Goal: Check status: Check status

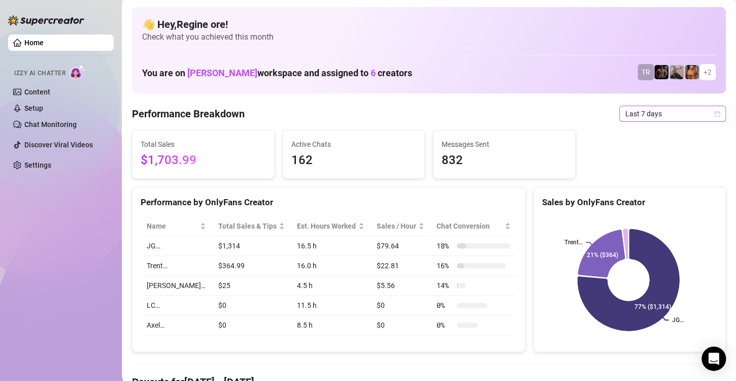
click at [647, 113] on span "Last 7 days" at bounding box center [673, 113] width 94 height 15
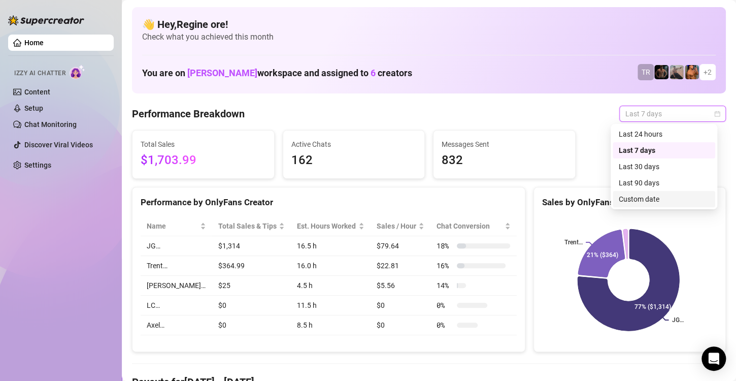
click at [631, 200] on div "Custom date" at bounding box center [664, 198] width 90 height 11
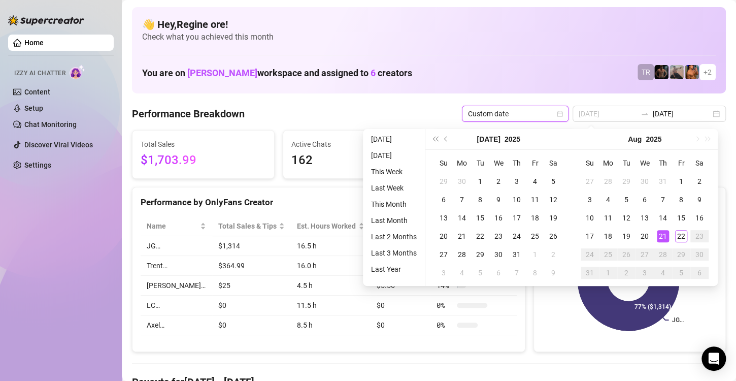
type input "[DATE]"
click at [664, 237] on div "21" at bounding box center [663, 236] width 12 height 12
type input "[DATE]"
click at [678, 234] on div "22" at bounding box center [681, 236] width 12 height 12
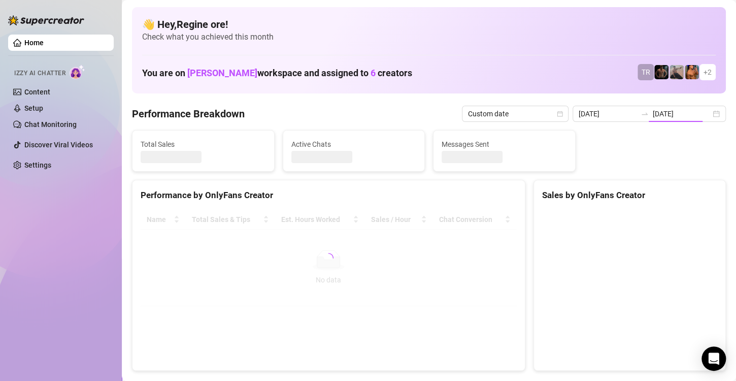
type input "[DATE]"
click at [615, 109] on input "2025-08-21" at bounding box center [608, 113] width 58 height 11
click at [616, 112] on input "2025-08-21" at bounding box center [608, 113] width 58 height 11
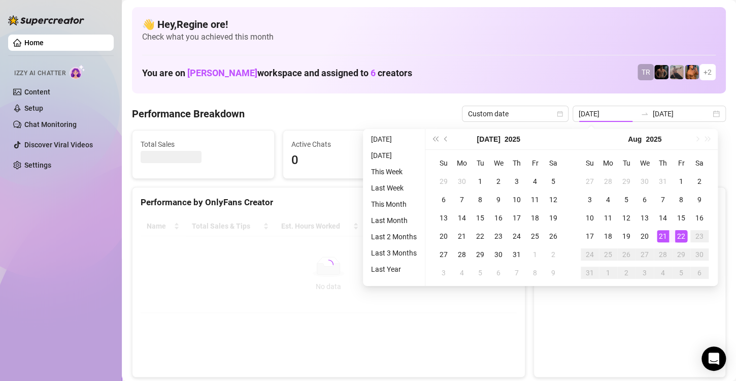
click at [684, 240] on div "22" at bounding box center [681, 236] width 12 height 12
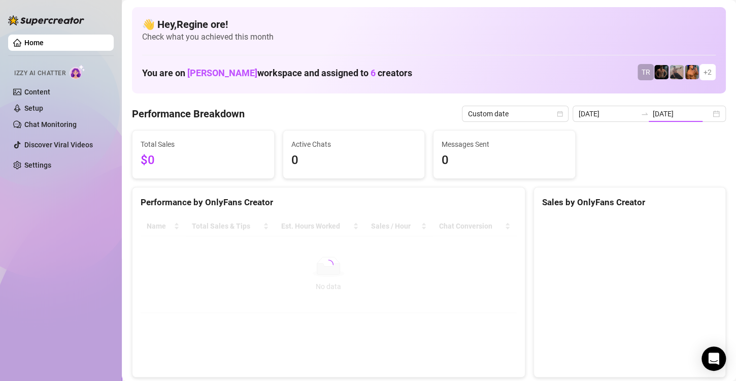
type input "2025-08-21"
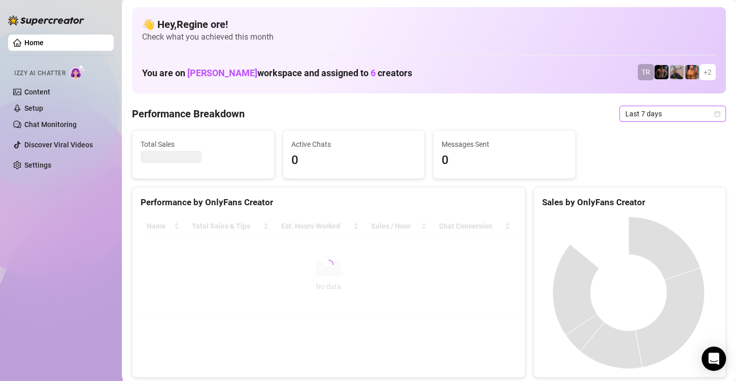
click at [642, 113] on span "Last 7 days" at bounding box center [673, 113] width 94 height 15
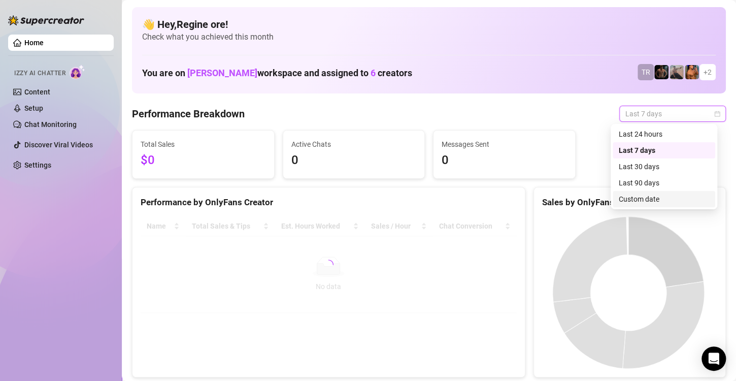
click at [641, 203] on div "Custom date" at bounding box center [664, 198] width 90 height 11
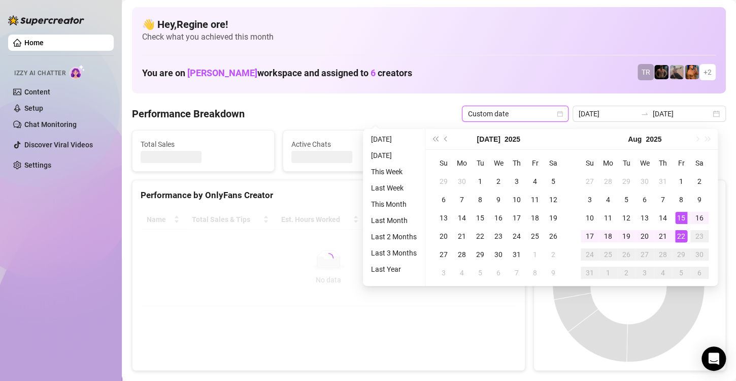
click at [682, 240] on div "22" at bounding box center [681, 236] width 12 height 12
type input "[DATE]"
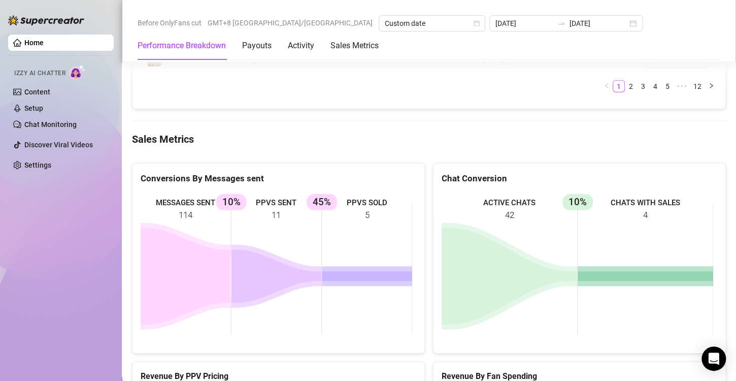
scroll to position [1269, 0]
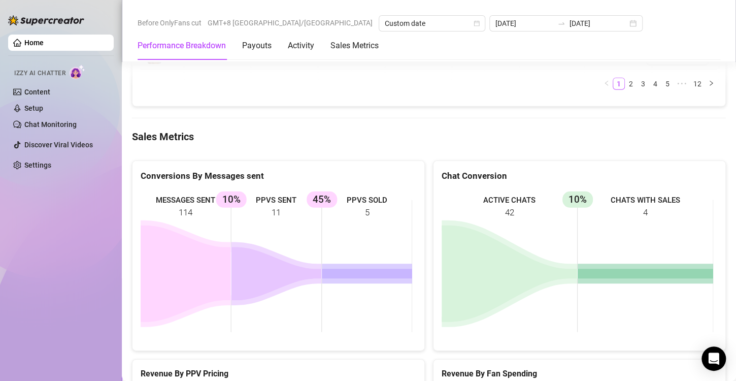
drag, startPoint x: 360, startPoint y: 191, endPoint x: 375, endPoint y: 191, distance: 15.2
click at [375, 191] on rect at bounding box center [277, 266] width 272 height 152
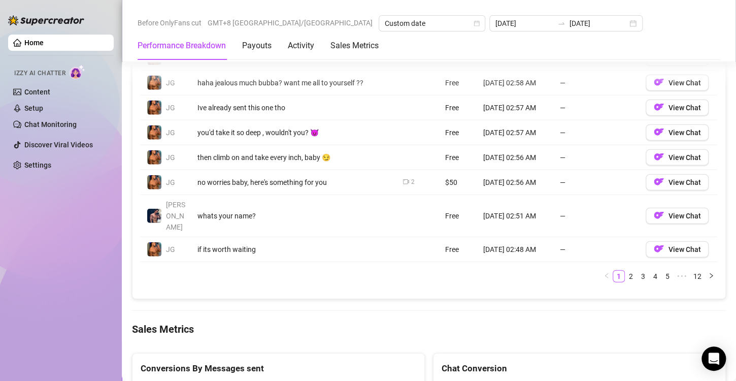
scroll to position [1022, 0]
